Goal: Information Seeking & Learning: Learn about a topic

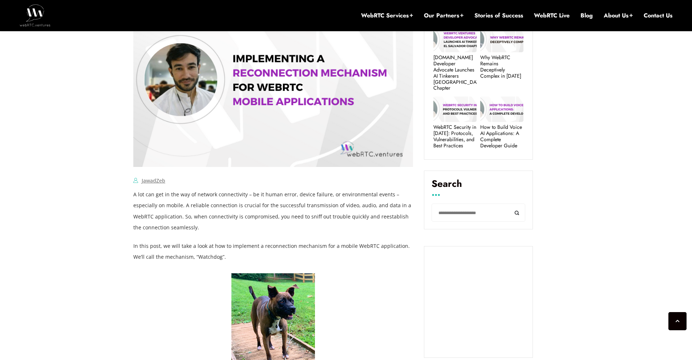
scroll to position [373, 0]
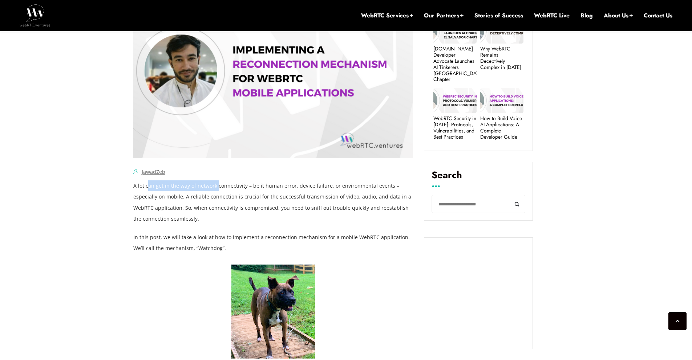
drag, startPoint x: 147, startPoint y: 185, endPoint x: 218, endPoint y: 189, distance: 70.9
click at [216, 189] on p "A lot can get in the way of network connectivity – be it human error, device fa…" at bounding box center [273, 203] width 280 height 44
drag, startPoint x: 244, startPoint y: 186, endPoint x: 231, endPoint y: 187, distance: 13.1
click at [231, 187] on p "A lot can get in the way of network connectivity – be it human error, device fa…" at bounding box center [273, 203] width 280 height 44
click at [326, 194] on p "A lot can get in the way of network connectivity – be it human error, device fa…" at bounding box center [273, 203] width 280 height 44
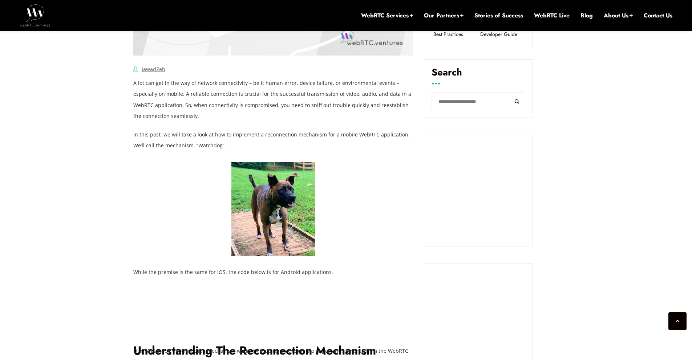
scroll to position [474, 0]
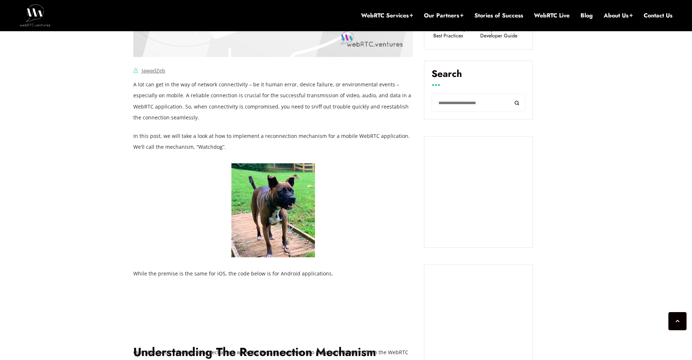
drag, startPoint x: 309, startPoint y: 147, endPoint x: 250, endPoint y: 140, distance: 59.7
click at [268, 141] on p "In this post, we will take a look at how to implement a reconnection mechanism …" at bounding box center [273, 142] width 280 height 22
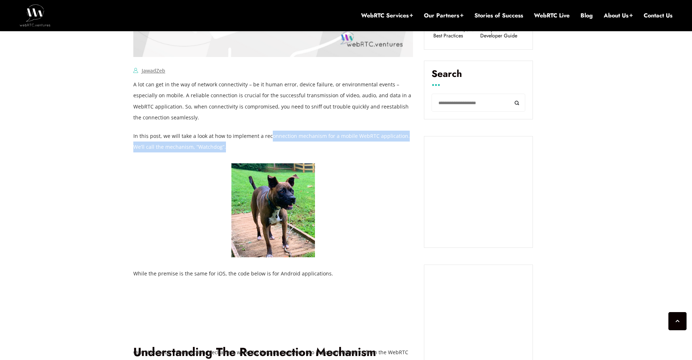
click at [285, 142] on p "In this post, we will take a look at how to implement a reconnection mechanism …" at bounding box center [273, 142] width 280 height 22
drag, startPoint x: 320, startPoint y: 143, endPoint x: 254, endPoint y: 135, distance: 66.7
click at [254, 135] on p "In this post, we will take a look at how to implement a reconnection mechanism …" at bounding box center [273, 142] width 280 height 22
click at [344, 144] on p "In this post, we will take a look at how to implement a reconnection mechanism …" at bounding box center [273, 142] width 280 height 22
drag, startPoint x: 331, startPoint y: 133, endPoint x: 341, endPoint y: 134, distance: 10.2
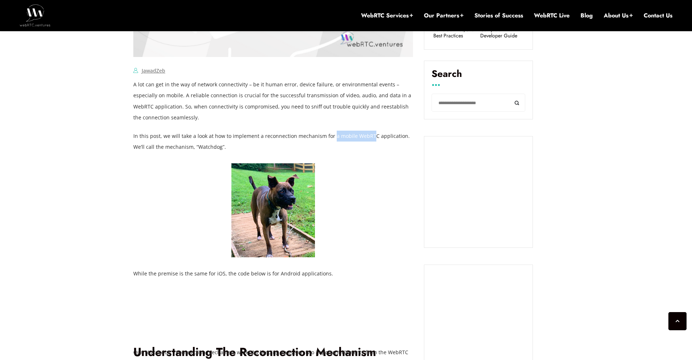
click at [314, 133] on p "In this post, we will take a look at how to implement a reconnection mechanism …" at bounding box center [273, 142] width 280 height 22
drag, startPoint x: 393, startPoint y: 135, endPoint x: 337, endPoint y: 134, distance: 55.6
click at [356, 133] on p "In this post, we will take a look at how to implement a reconnection mechanism …" at bounding box center [273, 142] width 280 height 22
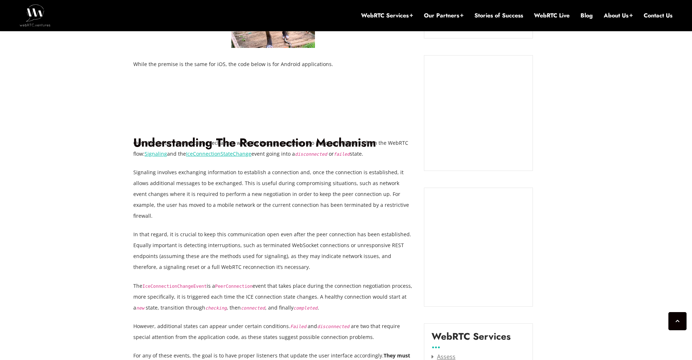
scroll to position [684, 0]
drag, startPoint x: 173, startPoint y: 174, endPoint x: 242, endPoint y: 175, distance: 68.3
click at [222, 175] on p "Signaling involves exchanging information to establish a connection and, once t…" at bounding box center [273, 194] width 280 height 54
drag, startPoint x: 267, startPoint y: 174, endPoint x: 196, endPoint y: 175, distance: 71.6
click at [196, 175] on p "Signaling involves exchanging information to establish a connection and, once t…" at bounding box center [273, 194] width 280 height 54
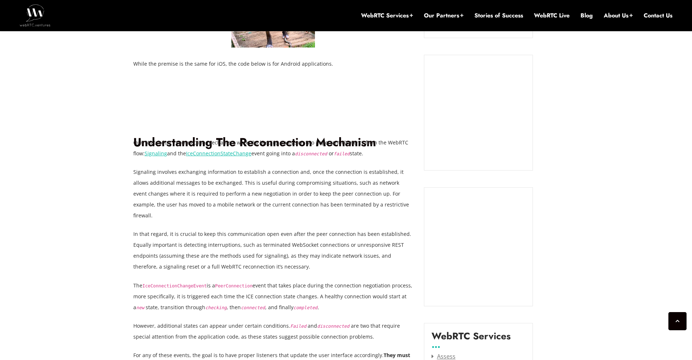
click at [294, 171] on p "Signaling involves exchanging information to establish a connection and, once t…" at bounding box center [273, 194] width 280 height 54
drag, startPoint x: 255, startPoint y: 170, endPoint x: 235, endPoint y: 170, distance: 19.6
click at [235, 170] on p "Signaling involves exchanging information to establish a connection and, once t…" at bounding box center [273, 194] width 280 height 54
drag, startPoint x: 371, startPoint y: 169, endPoint x: 332, endPoint y: 168, distance: 38.9
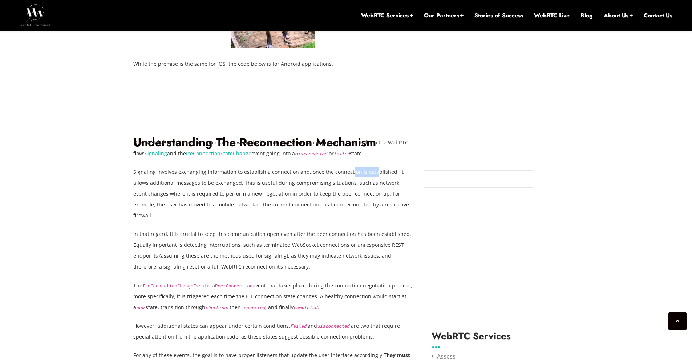
click at [335, 168] on p "Signaling involves exchanging information to establish a connection and, once t…" at bounding box center [273, 194] width 280 height 54
drag, startPoint x: 392, startPoint y: 171, endPoint x: 360, endPoint y: 170, distance: 32.7
click at [368, 170] on p "Signaling involves exchanging information to establish a connection and, once t…" at bounding box center [273, 194] width 280 height 54
drag, startPoint x: 402, startPoint y: 172, endPoint x: 331, endPoint y: 173, distance: 70.8
click at [391, 171] on p "Signaling involves exchanging information to establish a connection and, once t…" at bounding box center [273, 194] width 280 height 54
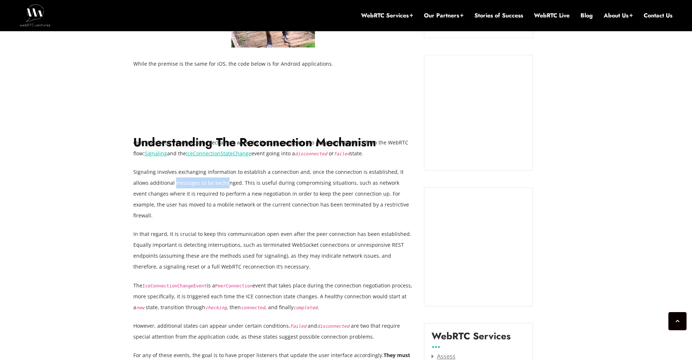
drag, startPoint x: 159, startPoint y: 181, endPoint x: 229, endPoint y: 179, distance: 69.4
click at [220, 179] on p "Signaling involves exchanging information to establish a connection and, once t…" at bounding box center [273, 194] width 280 height 54
drag, startPoint x: 250, startPoint y: 182, endPoint x: 211, endPoint y: 181, distance: 38.9
click at [211, 181] on p "Signaling involves exchanging information to establish a connection and, once t…" at bounding box center [273, 194] width 280 height 54
drag, startPoint x: 278, startPoint y: 183, endPoint x: 243, endPoint y: 183, distance: 35.2
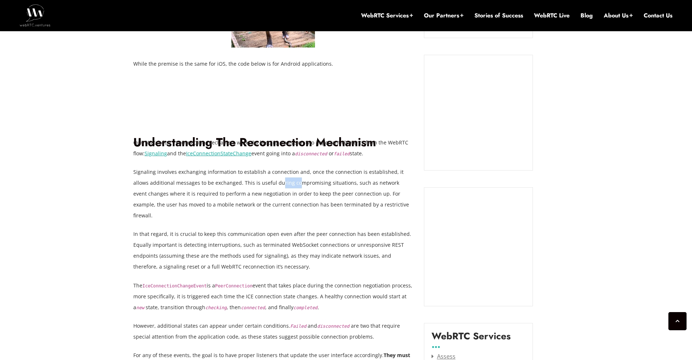
click at [243, 183] on p "Signaling involves exchanging information to establish a connection and, once t…" at bounding box center [273, 194] width 280 height 54
drag, startPoint x: 301, startPoint y: 182, endPoint x: 295, endPoint y: 183, distance: 5.9
click at [295, 183] on p "Signaling involves exchanging information to establish a connection and, once t…" at bounding box center [273, 194] width 280 height 54
drag, startPoint x: 303, startPoint y: 196, endPoint x: 318, endPoint y: 197, distance: 14.6
click at [318, 197] on p "Signaling involves exchanging information to establish a connection and, once t…" at bounding box center [273, 194] width 280 height 54
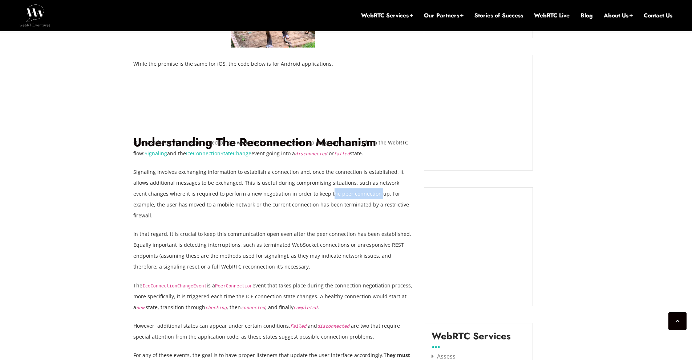
drag, startPoint x: 340, startPoint y: 193, endPoint x: 294, endPoint y: 192, distance: 46.1
click at [294, 192] on p "Signaling involves exchanging information to establish a connection and, once t…" at bounding box center [273, 194] width 280 height 54
click at [365, 196] on p "Signaling involves exchanging information to establish a connection and, once t…" at bounding box center [273, 194] width 280 height 54
drag, startPoint x: 327, startPoint y: 193, endPoint x: 319, endPoint y: 193, distance: 8.0
click at [317, 193] on p "Signaling involves exchanging information to establish a connection and, once t…" at bounding box center [273, 194] width 280 height 54
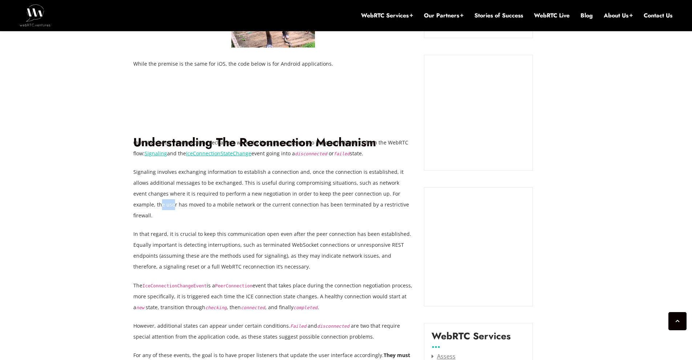
drag, startPoint x: 398, startPoint y: 195, endPoint x: 382, endPoint y: 192, distance: 16.2
click at [382, 192] on p "Signaling involves exchanging information to establish a connection and, once t…" at bounding box center [273, 194] width 280 height 54
drag, startPoint x: 393, startPoint y: 189, endPoint x: 369, endPoint y: 189, distance: 23.6
click at [376, 197] on p "Signaling involves exchanging information to establish a connection and, once t…" at bounding box center [273, 194] width 280 height 54
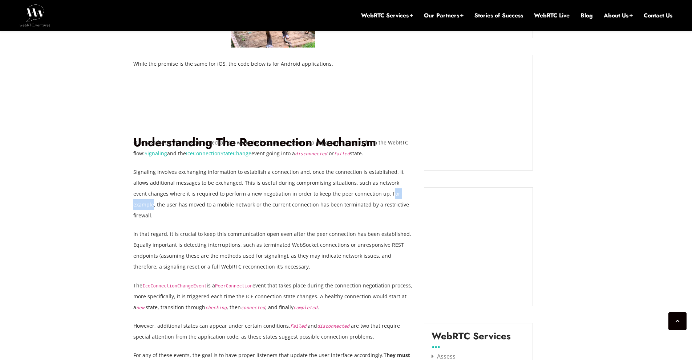
drag, startPoint x: 352, startPoint y: 194, endPoint x: 379, endPoint y: 195, distance: 27.2
click at [379, 195] on p "Signaling involves exchanging information to establish a connection and, once t…" at bounding box center [273, 194] width 280 height 54
drag, startPoint x: 137, startPoint y: 207, endPoint x: 195, endPoint y: 204, distance: 57.8
click at [190, 204] on p "Signaling involves exchanging information to establish a connection and, once t…" at bounding box center [273, 194] width 280 height 54
drag, startPoint x: 224, startPoint y: 206, endPoint x: 167, endPoint y: 204, distance: 57.0
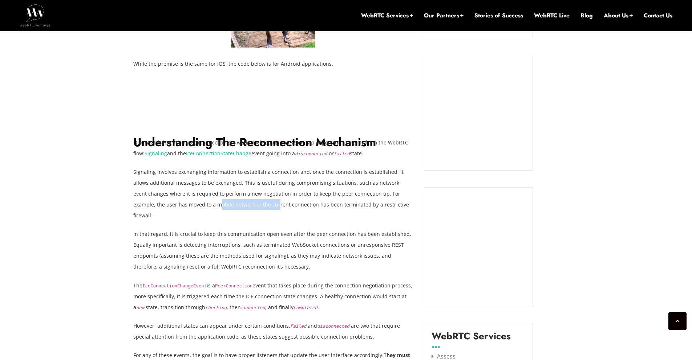
click at [166, 204] on p "Signaling involves exchanging information to establish a connection and, once t…" at bounding box center [273, 194] width 280 height 54
click at [252, 209] on p "Signaling involves exchanging information to establish a connection and, once t…" at bounding box center [273, 194] width 280 height 54
drag, startPoint x: 221, startPoint y: 203, endPoint x: 201, endPoint y: 203, distance: 20.0
click at [201, 203] on p "Signaling involves exchanging information to establish a connection and, once t…" at bounding box center [273, 194] width 280 height 54
drag, startPoint x: 308, startPoint y: 206, endPoint x: 236, endPoint y: 203, distance: 72.0
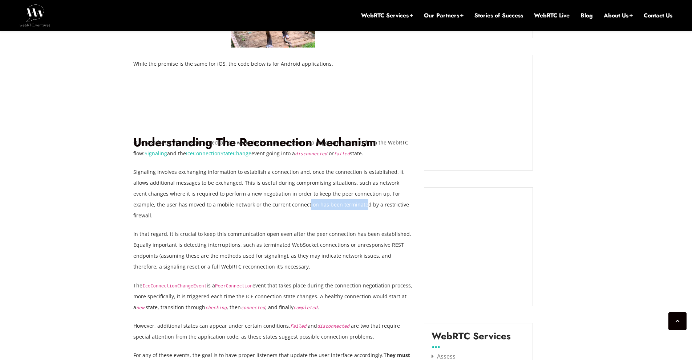
click at [244, 203] on p "Signaling involves exchanging information to establish a connection and, once t…" at bounding box center [273, 194] width 280 height 54
drag, startPoint x: 325, startPoint y: 200, endPoint x: 288, endPoint y: 198, distance: 37.1
click at [321, 200] on p "Signaling involves exchanging information to establish a connection and, once t…" at bounding box center [273, 194] width 280 height 54
drag, startPoint x: 239, startPoint y: 201, endPoint x: 303, endPoint y: 203, distance: 64.3
click at [303, 203] on p "Signaling involves exchanging information to establish a connection and, once t…" at bounding box center [273, 194] width 280 height 54
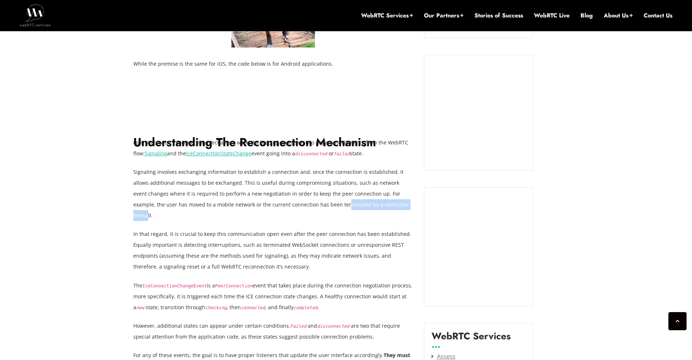
drag, startPoint x: 362, startPoint y: 204, endPoint x: 284, endPoint y: 203, distance: 77.8
click at [284, 203] on p "Signaling involves exchanging information to establish a connection and, once t…" at bounding box center [273, 194] width 280 height 54
drag, startPoint x: 365, startPoint y: 206, endPoint x: 267, endPoint y: 204, distance: 98.1
click at [270, 204] on p "Signaling involves exchanging information to establish a connection and, once t…" at bounding box center [273, 194] width 280 height 54
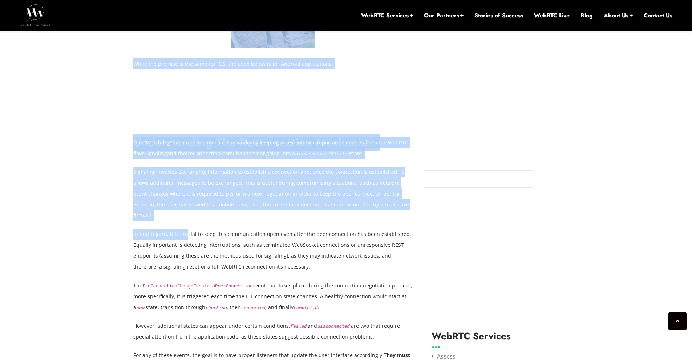
drag, startPoint x: 130, startPoint y: 223, endPoint x: 184, endPoint y: 222, distance: 54.5
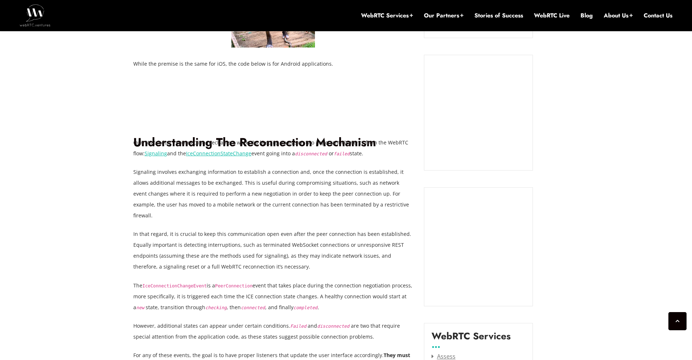
click at [201, 230] on p "In that regard, it is crucial to keep this communication open even after the pe…" at bounding box center [273, 251] width 280 height 44
drag, startPoint x: 250, startPoint y: 221, endPoint x: 207, endPoint y: 224, distance: 42.9
click at [208, 229] on p "In that regard, it is crucial to keep this communication open even after the pe…" at bounding box center [273, 251] width 280 height 44
drag, startPoint x: 325, startPoint y: 224, endPoint x: 248, endPoint y: 222, distance: 77.8
click at [252, 229] on p "In that regard, it is crucial to keep this communication open even after the pe…" at bounding box center [273, 251] width 280 height 44
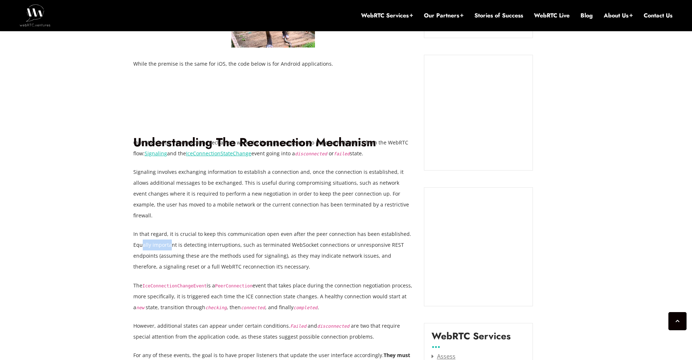
drag, startPoint x: 141, startPoint y: 234, endPoint x: 198, endPoint y: 234, distance: 56.3
click at [180, 234] on p "In that regard, it is crucial to keep this communication open even after the pe…" at bounding box center [273, 251] width 280 height 44
drag, startPoint x: 214, startPoint y: 236, endPoint x: 183, endPoint y: 235, distance: 31.6
click at [186, 235] on p "In that regard, it is crucial to keep this communication open even after the pe…" at bounding box center [273, 251] width 280 height 44
click at [230, 235] on p "In that regard, it is crucial to keep this communication open even after the pe…" at bounding box center [273, 251] width 280 height 44
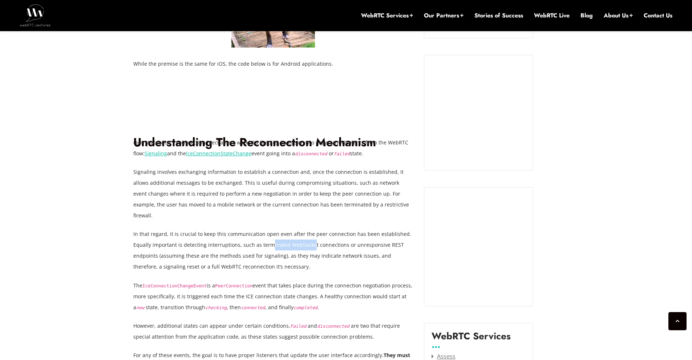
drag, startPoint x: 256, startPoint y: 232, endPoint x: 268, endPoint y: 234, distance: 12.1
click at [254, 232] on p "In that regard, it is crucial to keep this communication open even after the pe…" at bounding box center [273, 251] width 280 height 44
drag, startPoint x: 369, startPoint y: 234, endPoint x: 300, endPoint y: 229, distance: 69.2
click at [308, 229] on p "In that regard, it is crucial to keep this communication open even after the pe…" at bounding box center [273, 251] width 280 height 44
drag, startPoint x: 395, startPoint y: 232, endPoint x: 330, endPoint y: 232, distance: 65.0
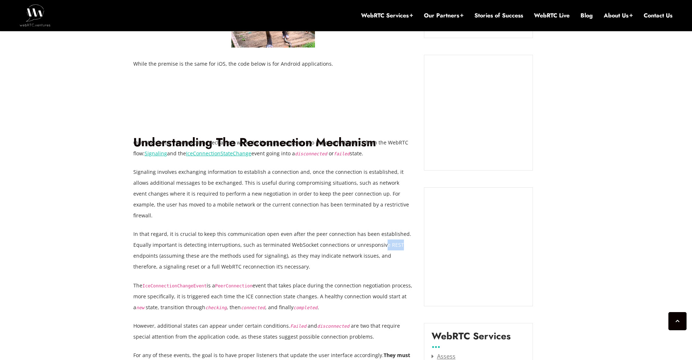
click at [336, 232] on p "In that regard, it is crucial to keep this communication open even after the pe…" at bounding box center [273, 251] width 280 height 44
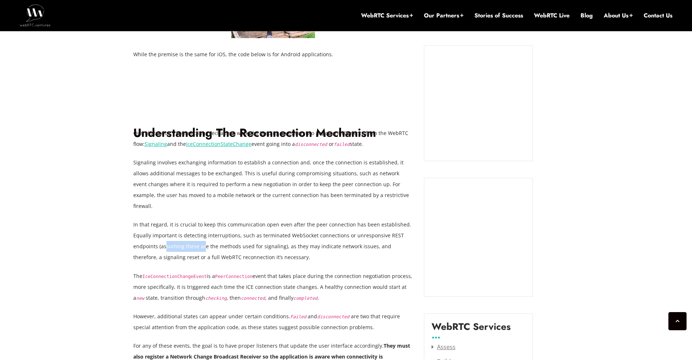
drag, startPoint x: 184, startPoint y: 234, endPoint x: 207, endPoint y: 234, distance: 22.9
click at [204, 234] on p "In that regard, it is crucial to keep this communication open even after the pe…" at bounding box center [273, 241] width 280 height 44
drag, startPoint x: 254, startPoint y: 235, endPoint x: 210, endPoint y: 234, distance: 44.0
click at [210, 234] on p "In that regard, it is crucial to keep this communication open even after the pe…" at bounding box center [273, 241] width 280 height 44
drag, startPoint x: 272, startPoint y: 235, endPoint x: 235, endPoint y: 234, distance: 37.1
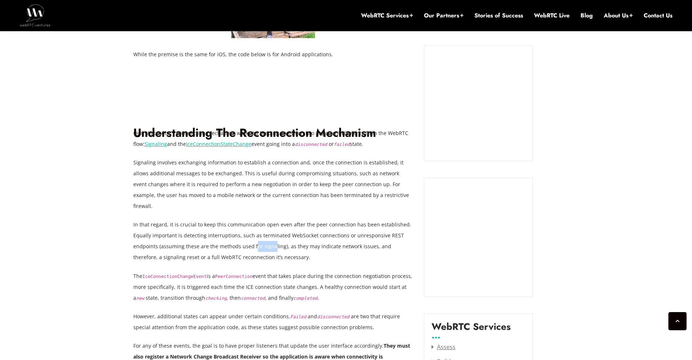
click at [237, 234] on p "In that regard, it is crucial to keep this communication open even after the pe…" at bounding box center [273, 241] width 280 height 44
drag, startPoint x: 272, startPoint y: 233, endPoint x: 264, endPoint y: 234, distance: 7.6
click at [265, 234] on p "In that regard, it is crucial to keep this communication open even after the pe…" at bounding box center [273, 241] width 280 height 44
click at [326, 230] on p "In that regard, it is crucial to keep this communication open even after the pe…" at bounding box center [273, 241] width 280 height 44
drag, startPoint x: 385, startPoint y: 234, endPoint x: 354, endPoint y: 236, distance: 31.7
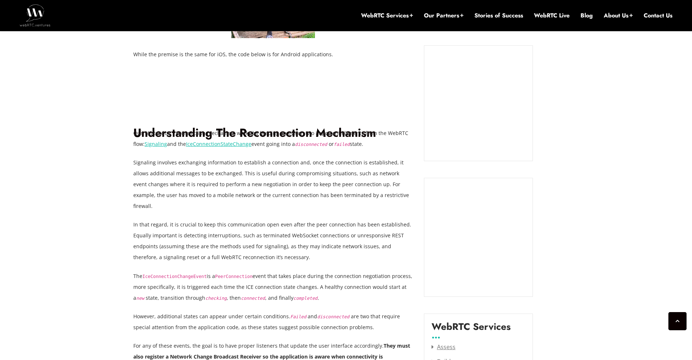
click at [369, 234] on p "In that regard, it is crucial to keep this communication open even after the pe…" at bounding box center [273, 241] width 280 height 44
drag, startPoint x: 413, startPoint y: 237, endPoint x: 340, endPoint y: 235, distance: 73.0
click at [384, 236] on p "In that regard, it is crucial to keep this communication open even after the pe…" at bounding box center [273, 241] width 280 height 44
drag, startPoint x: 279, startPoint y: 247, endPoint x: 157, endPoint y: 244, distance: 122.1
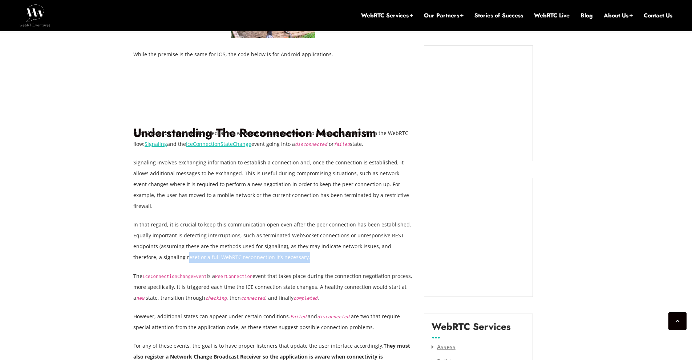
click at [157, 244] on p "In that regard, it is crucial to keep this communication open even after the pe…" at bounding box center [273, 241] width 280 height 44
click at [247, 251] on p "In that regard, it is crucial to keep this communication open even after the pe…" at bounding box center [273, 241] width 280 height 44
drag, startPoint x: 202, startPoint y: 247, endPoint x: 284, endPoint y: 242, distance: 82.6
click at [283, 242] on p "In that regard, it is crucial to keep this communication open even after the pe…" at bounding box center [273, 241] width 280 height 44
click at [282, 247] on p "In that regard, it is crucial to keep this communication open even after the pe…" at bounding box center [273, 241] width 280 height 44
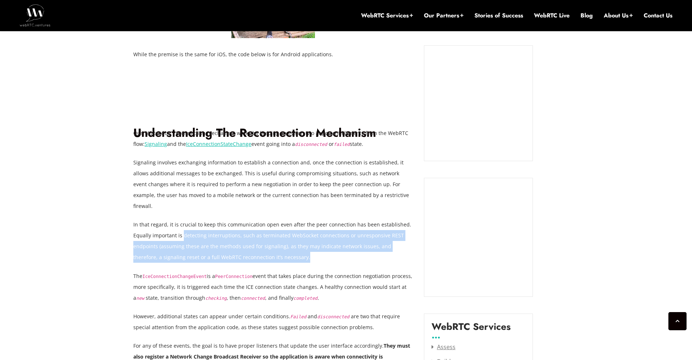
drag
click at [176, 219] on p "In that regard, it is crucial to keep this communication open even after the pe…" at bounding box center [273, 241] width 280 height 44
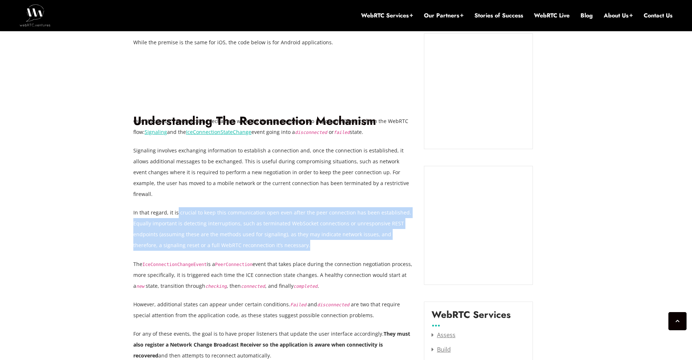
scroll to position [706, 0]
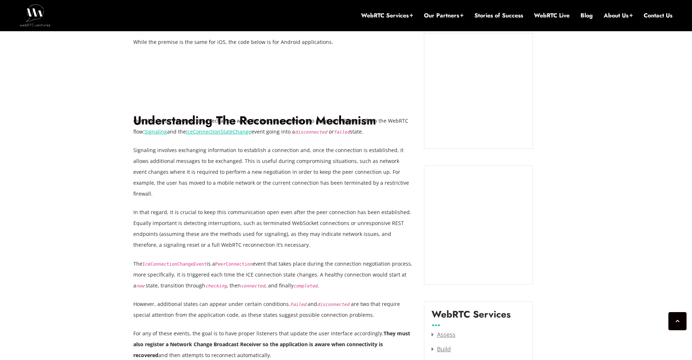
click at [211, 259] on p "The IceConnectionChangeEvent is a PeerConnection event that takes place during …" at bounding box center [273, 275] width 280 height 33
click at [250, 259] on p "The IceConnectionChangeEvent is a PeerConnection event that takes place during …" at bounding box center [273, 275] width 280 height 33
click at [244, 259] on p "The IceConnectionChangeEvent is a PeerConnection event that takes place during …" at bounding box center [273, 275] width 280 height 33
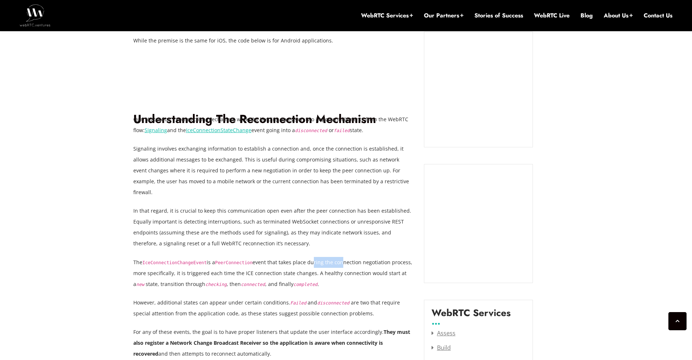
click at [305, 257] on p "The IceConnectionChangeEvent is a PeerConnection event that takes place during …" at bounding box center [273, 273] width 280 height 33
click at [351, 257] on p "The IceConnectionChangeEvent is a PeerConnection event that takes place during …" at bounding box center [273, 273] width 280 height 33
click at [380, 257] on p "The IceConnectionChangeEvent is a PeerConnection event that takes place during …" at bounding box center [273, 273] width 280 height 33
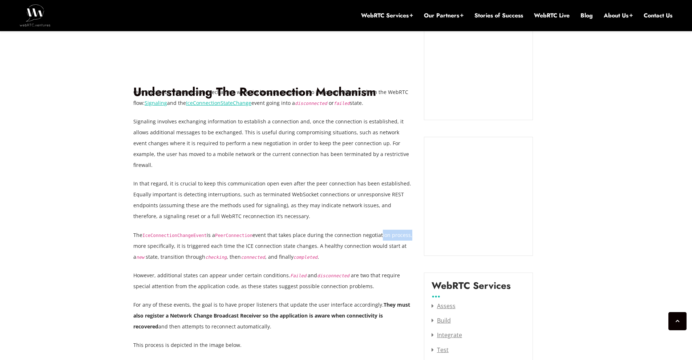
scroll to position [736, 0]
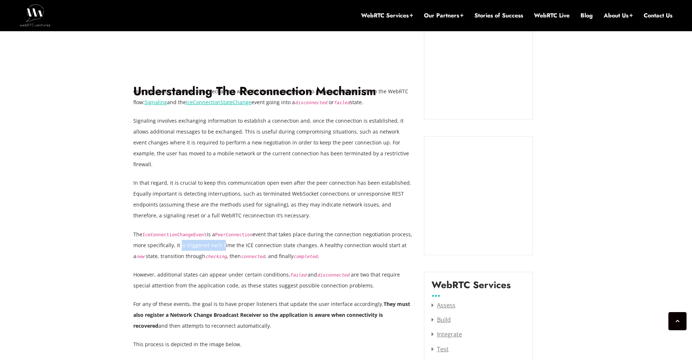
click at [241, 233] on p "The IceConnectionChangeEvent is a PeerConnection event that takes place during …" at bounding box center [273, 245] width 280 height 33
click at [227, 237] on p "The IceConnectionChangeEvent is a PeerConnection event that takes place during …" at bounding box center [273, 245] width 280 height 33
click at [264, 233] on p "The IceConnectionChangeEvent is a PeerConnection event that takes place during …" at bounding box center [273, 245] width 280 height 33
click at [319, 234] on p "The IceConnectionChangeEvent is a PeerConnection event that takes place during …" at bounding box center [273, 245] width 280 height 33
click at [300, 231] on p "The IceConnectionChangeEvent is a PeerConnection event that takes place during …" at bounding box center [273, 245] width 280 height 33
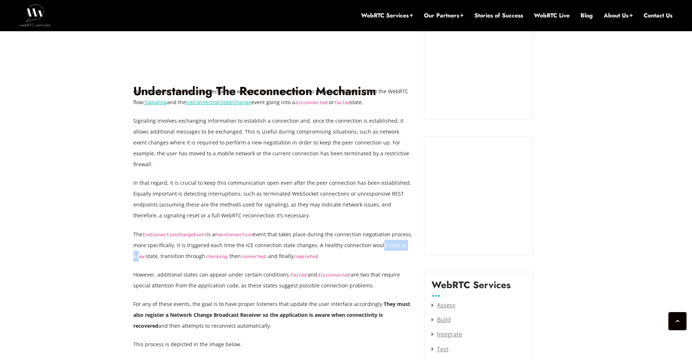
click at [346, 232] on p "The IceConnectionChangeEvent is a PeerConnection event that takes place during …" at bounding box center [273, 245] width 280 height 33
click at [373, 234] on p "The IceConnectionChangeEvent is a PeerConnection event that takes place during …" at bounding box center [273, 245] width 280 height 33
click at [384, 241] on p "The IceConnectionChangeEvent is a PeerConnection event that takes place during …" at bounding box center [273, 245] width 280 height 33
click at [144, 254] on code "new" at bounding box center [140, 256] width 8 height 5
click at [174, 246] on p "The IceConnectionChangeEvent is a PeerConnection event that takes place during …" at bounding box center [273, 245] width 280 height 33
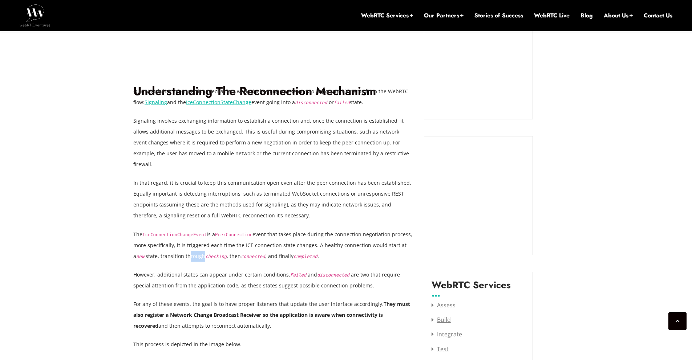
click at [174, 246] on p "The IceConnectionChangeEvent is a PeerConnection event that takes place during …" at bounding box center [273, 245] width 280 height 33
click at [211, 244] on p "The IceConnectionChangeEvent is a PeerConnection event that takes place during …" at bounding box center [273, 245] width 280 height 33
click at [254, 244] on p "The IceConnectionChangeEvent is a PeerConnection event that takes place during …" at bounding box center [273, 245] width 280 height 33
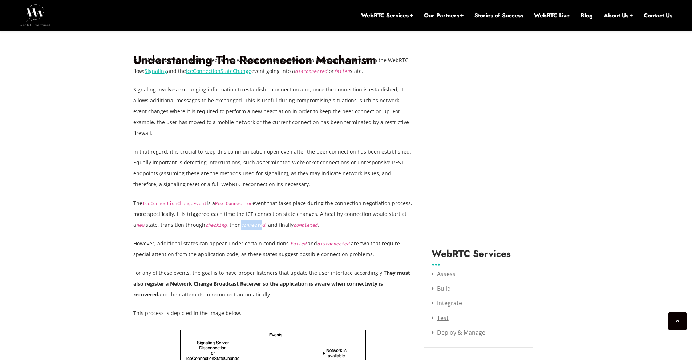
scroll to position [771, 0]
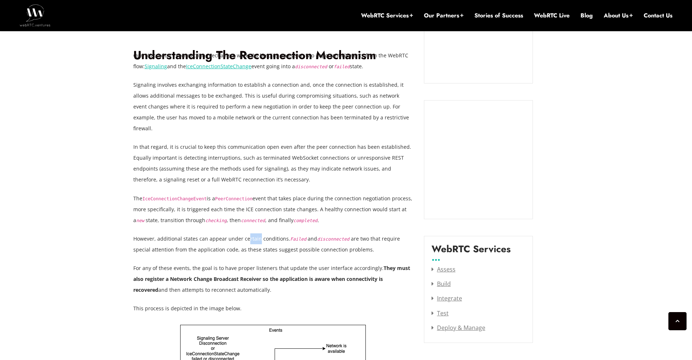
click at [232, 234] on p "However, additional states can appear under certain conditions. Failed and disc…" at bounding box center [273, 245] width 280 height 22
click at [262, 234] on p "However, additional states can appear under certain conditions. Failed and disc…" at bounding box center [273, 245] width 280 height 22
click at [297, 234] on p "However, additional states can appear under certain conditions. Failed and disc…" at bounding box center [273, 245] width 280 height 22
click at [348, 234] on p "However, additional states can appear under certain conditions. Failed and disc…" at bounding box center [273, 245] width 280 height 22
click at [371, 234] on p "However, additional states can appear under certain conditions. Failed and disc…" at bounding box center [273, 245] width 280 height 22
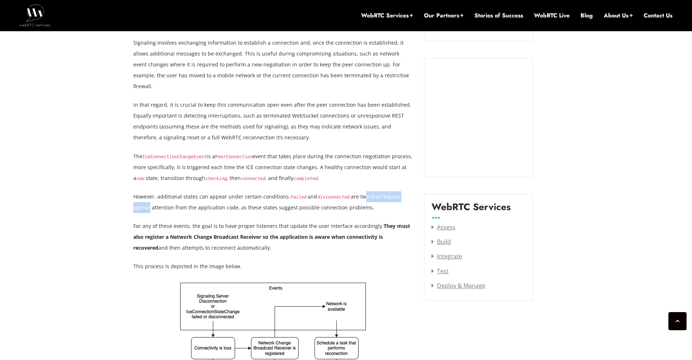
scroll to position [814, 0]
click at [274, 220] on p "For any of these events, the goal is to have proper listeners that update the u…" at bounding box center [273, 236] width 280 height 33
click at [342, 220] on p "For any of these events, the goal is to have proper listeners that update the u…" at bounding box center [273, 236] width 280 height 33
click at [370, 220] on p "For any of these events, the goal is to have proper listeners that update the u…" at bounding box center [273, 236] width 280 height 33
click at [402, 220] on p "For any of these events, the goal is to have proper listeners that update the u…" at bounding box center [273, 236] width 280 height 33
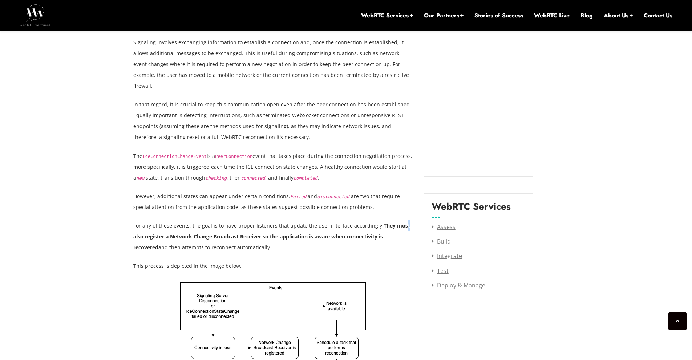
click at [388, 220] on p "For any of these events, the goal is to have proper listeners that update the u…" at bounding box center [273, 236] width 280 height 33
click at [146, 226] on strong "They must also register a Network Change Broadcast Receiver so the application …" at bounding box center [271, 236] width 277 height 29
click at [196, 226] on strong "They must also register a Network Change Broadcast Receiver so the application …" at bounding box center [271, 236] width 277 height 29
click at [244, 224] on strong "They must also register a Network Change Broadcast Receiver so the application …" at bounding box center [271, 236] width 277 height 29
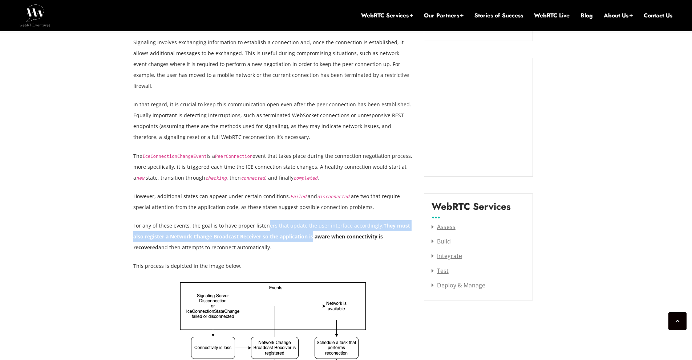
click at [267, 220] on p "For any of these events, the goal is to have proper listeners that update the u…" at bounding box center [273, 236] width 280 height 33
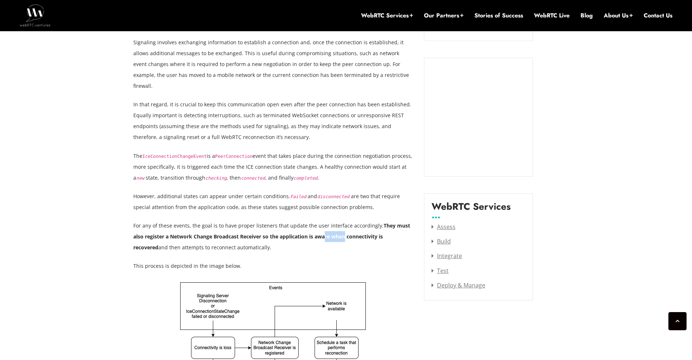
click at [302, 224] on strong "They must also register a Network Change Broadcast Receiver so the application …" at bounding box center [271, 236] width 277 height 29
click at [348, 224] on strong "They must also register a Network Change Broadcast Receiver so the application …" at bounding box center [271, 236] width 277 height 29
click at [389, 220] on p "For any of these events, the goal is to have proper listeners that update the u…" at bounding box center [273, 236] width 280 height 33
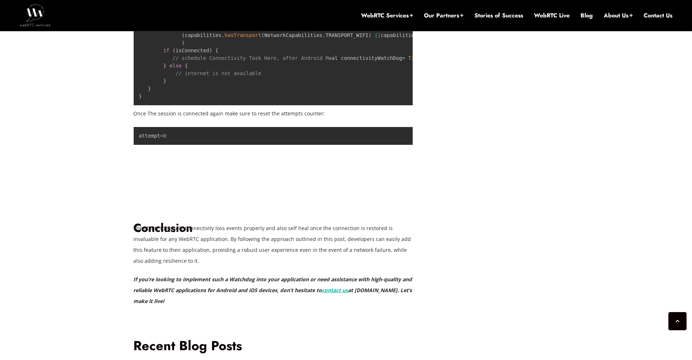
scroll to position [1567, 0]
